Goal: Task Accomplishment & Management: Complete application form

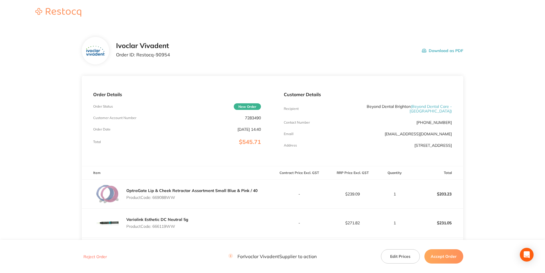
click at [251, 119] on p "7283490" at bounding box center [253, 118] width 16 height 5
copy p "7283490"
drag, startPoint x: 136, startPoint y: 54, endPoint x: 171, endPoint y: 55, distance: 34.4
click at [171, 55] on div "Ivoclar Vivadent Order ID: Restocq- 90954 Download as PDF" at bounding box center [289, 51] width 347 height 18
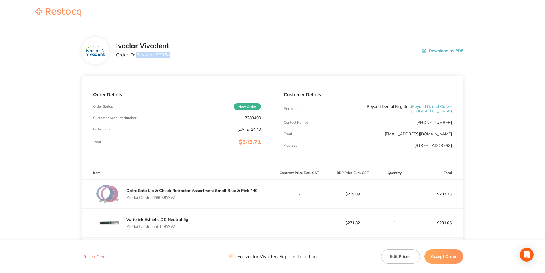
copy p "Restocq- 90954"
click at [163, 195] on p "Product Code: 669088WW" at bounding box center [191, 197] width 131 height 5
copy p "669088WW"
click at [164, 224] on p "Product Code: 666119WW" at bounding box center [157, 226] width 62 height 5
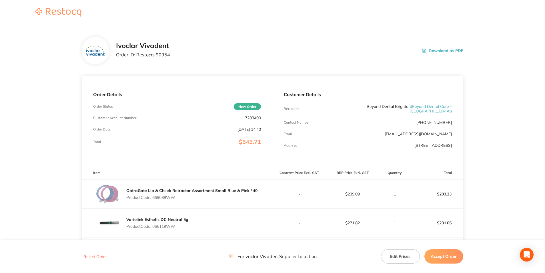
click at [164, 224] on p "Product Code: 666119WW" at bounding box center [157, 226] width 62 height 5
copy p "666119WW"
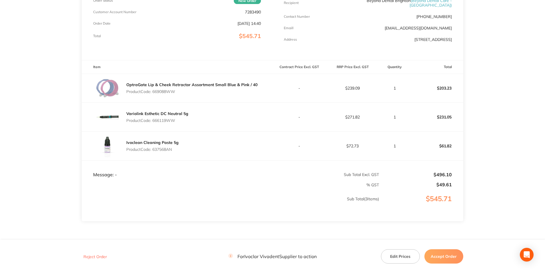
scroll to position [114, 0]
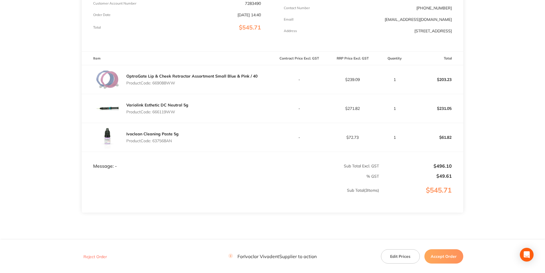
click at [160, 139] on p "Product Code: 637568AN" at bounding box center [152, 140] width 52 height 5
copy p "637568AN"
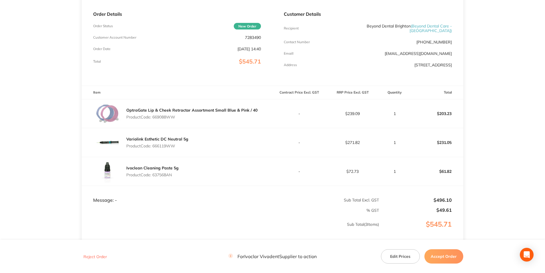
scroll to position [73, 0]
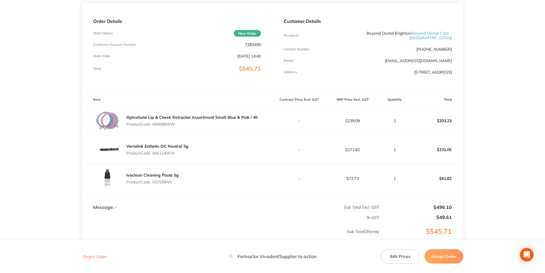
click at [443, 256] on button "Accept Order" at bounding box center [444, 256] width 39 height 14
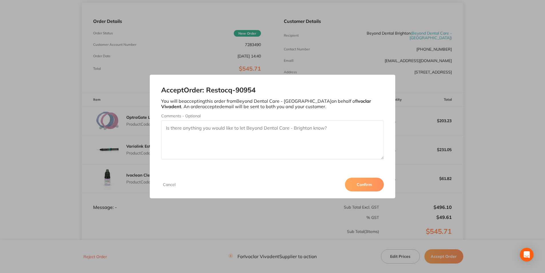
click at [226, 138] on textarea "Comments - Optional" at bounding box center [272, 139] width 222 height 39
type textarea "3011284219"
click at [355, 183] on button "Confirm" at bounding box center [364, 185] width 39 height 14
